Goal: Transaction & Acquisition: Purchase product/service

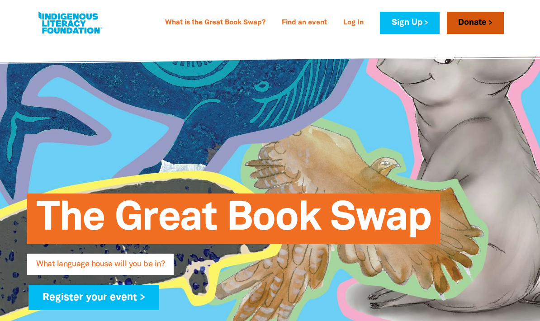
click at [482, 26] on link "Donate" at bounding box center [475, 23] width 57 height 22
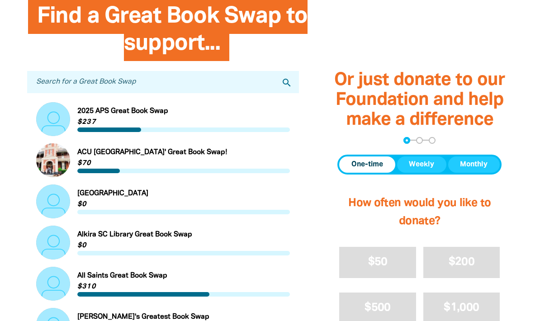
scroll to position [272, 0]
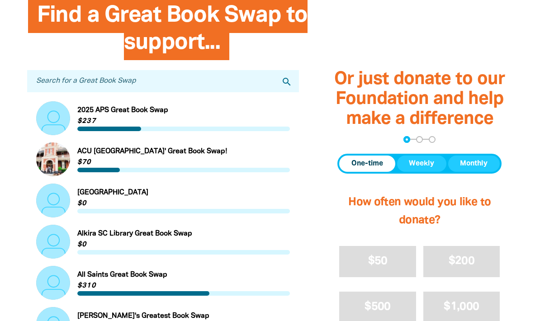
click at [65, 81] on input "Search for a Great Book Swap" at bounding box center [163, 82] width 272 height 22
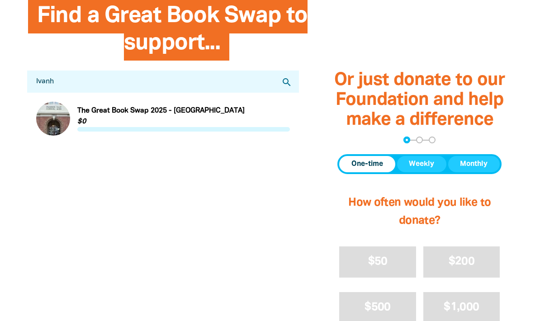
type input "[PERSON_NAME]"
click at [96, 110] on link "Link to The Great Book Swap 2025 - [GEOGRAPHIC_DATA]" at bounding box center [163, 119] width 254 height 34
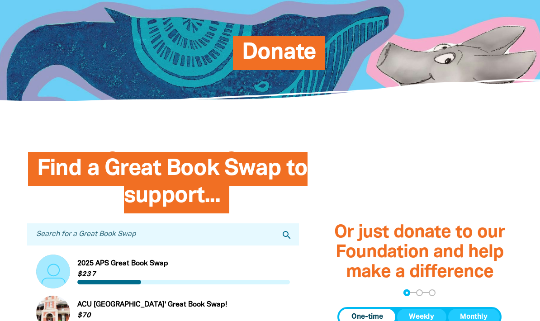
scroll to position [119, 0]
click at [43, 231] on input "Search for a Great Book Swap" at bounding box center [163, 235] width 272 height 22
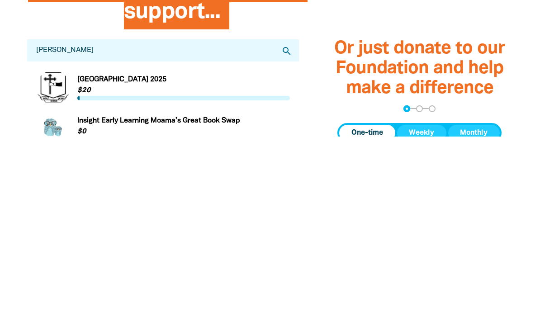
type input "Ivanhoe"
